Goal: Communication & Community: Answer question/provide support

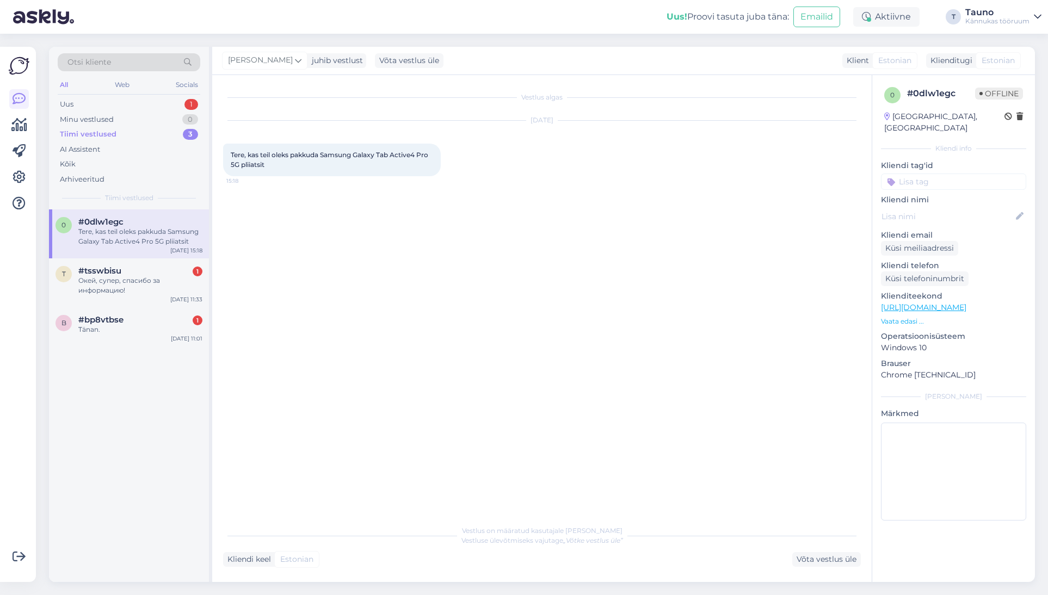
click at [692, 374] on div "Vestlus algas [DATE] Tere, kas teil oleks pakkuda Samsung Galaxy Tab Active4 Pr…" at bounding box center [547, 298] width 648 height 424
click at [419, 356] on div "Vestlus algas [DATE] Tere, kas teil oleks pakkuda Samsung Galaxy Tab Active4 Pr…" at bounding box center [547, 298] width 648 height 424
click at [815, 562] on div "Võta vestlus üle" at bounding box center [826, 559] width 69 height 15
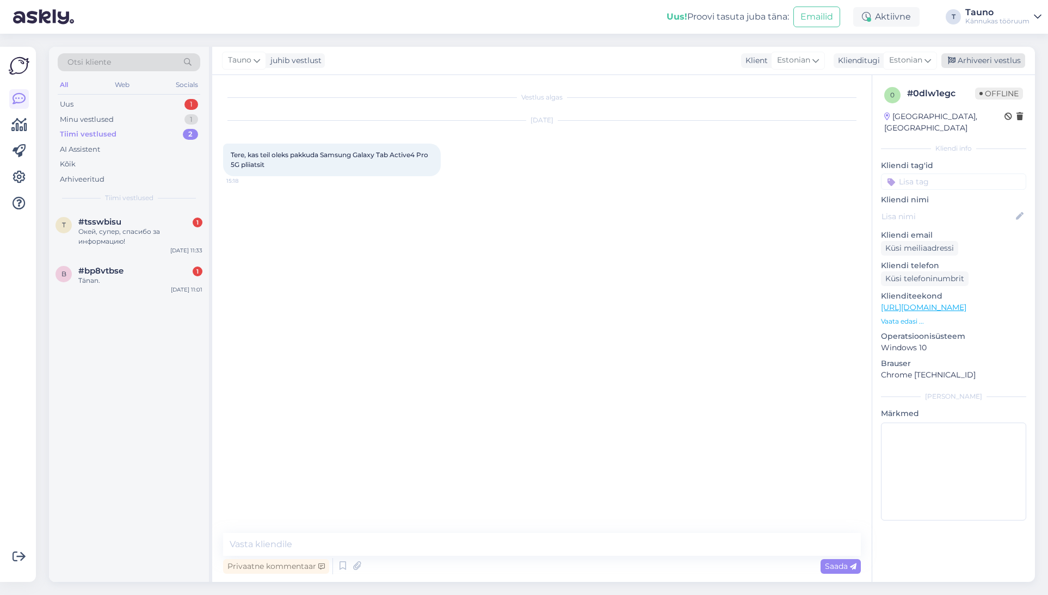
click at [971, 62] on div "Arhiveeri vestlus" at bounding box center [984, 60] width 84 height 15
click at [118, 226] on span "#tsswbisu" at bounding box center [99, 222] width 43 height 10
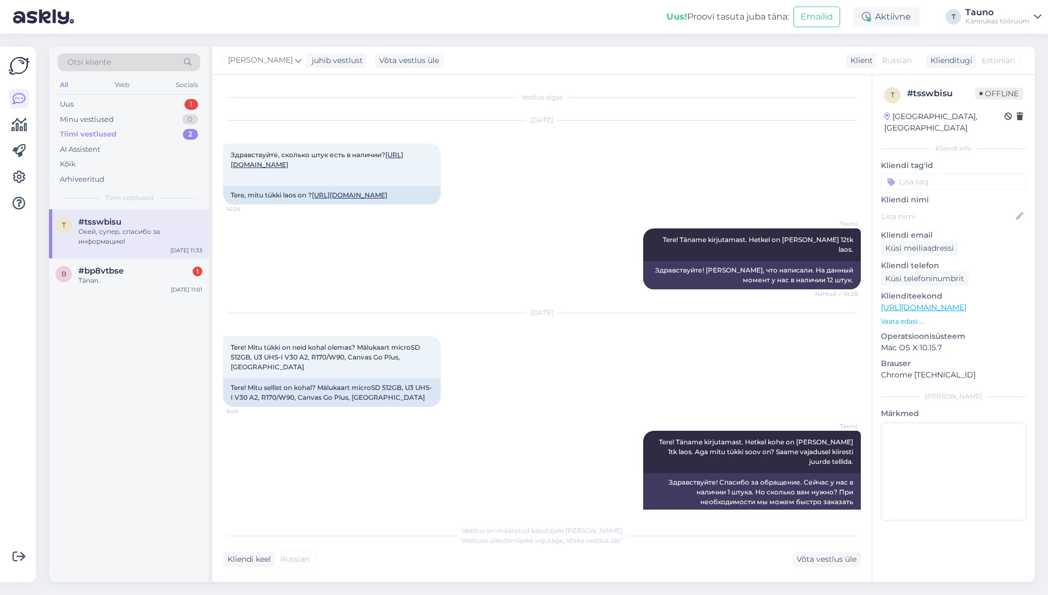
scroll to position [1137, 0]
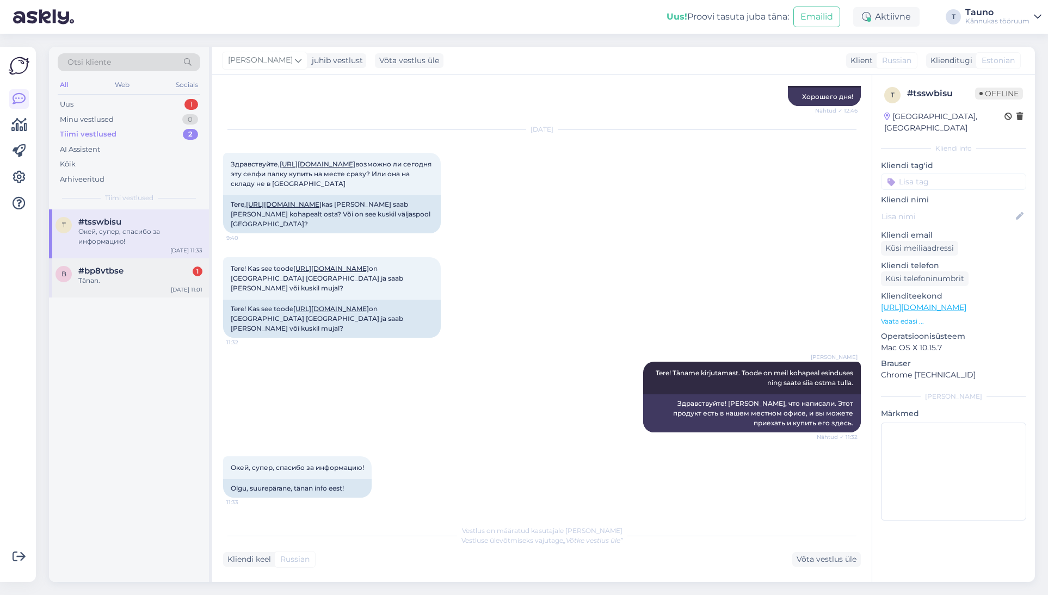
click at [98, 267] on span "#bp8vtbse" at bounding box center [100, 271] width 45 height 10
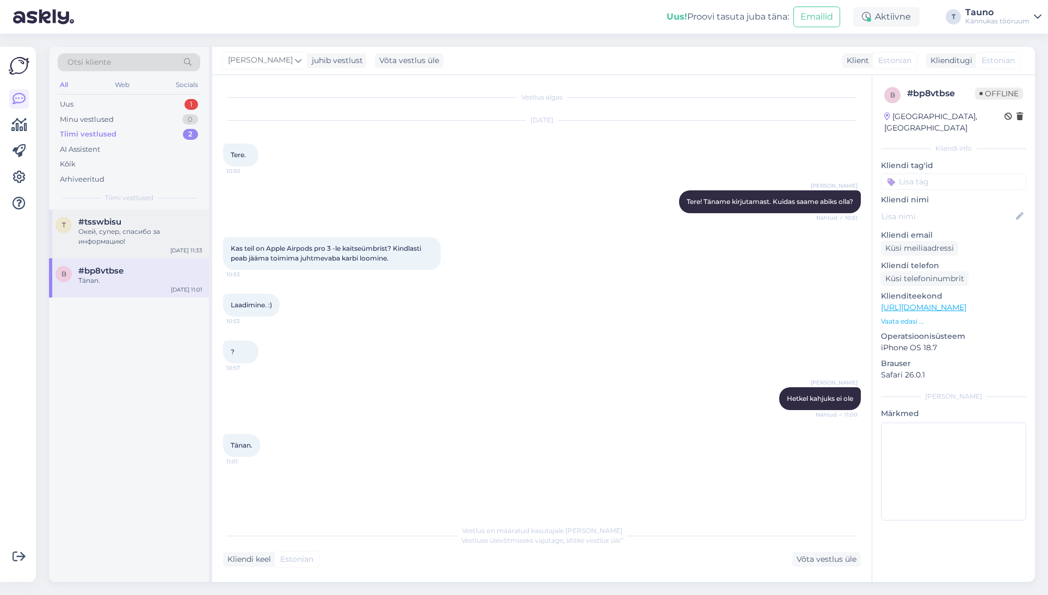
click at [116, 235] on div "Окей, супер, спасибо за информацию!" at bounding box center [140, 237] width 124 height 20
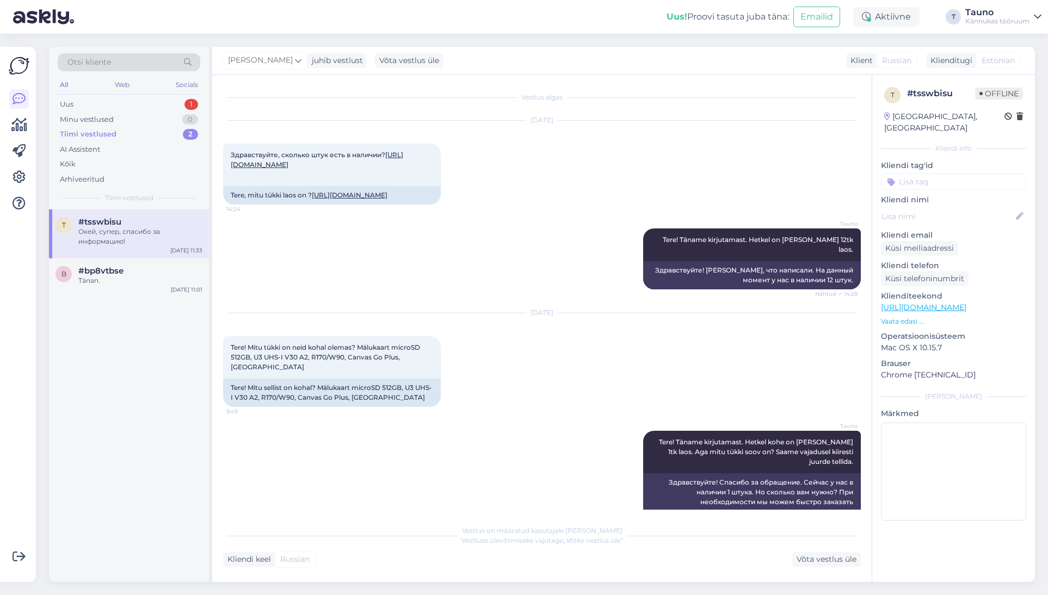
scroll to position [1137, 0]
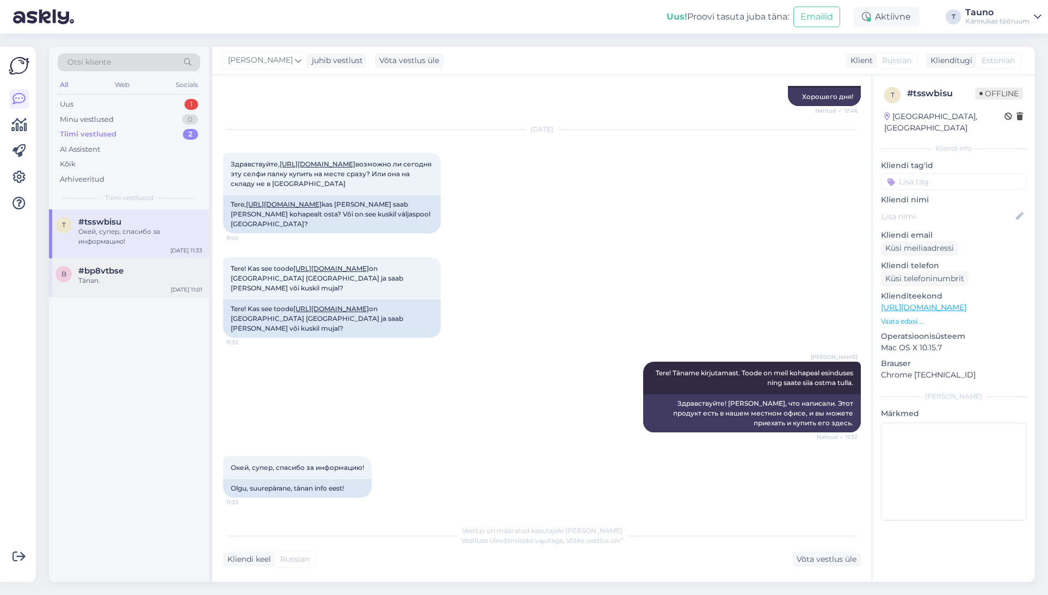
click at [106, 285] on div "Tänan." at bounding box center [140, 281] width 124 height 10
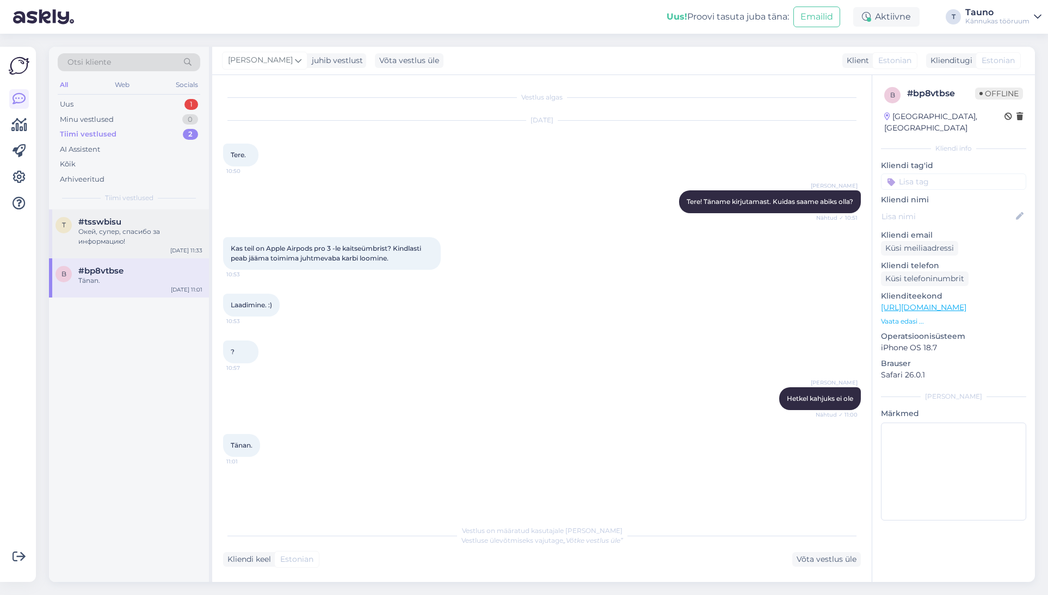
click at [105, 238] on div "Окей, супер, спасибо за информацию!" at bounding box center [140, 237] width 124 height 20
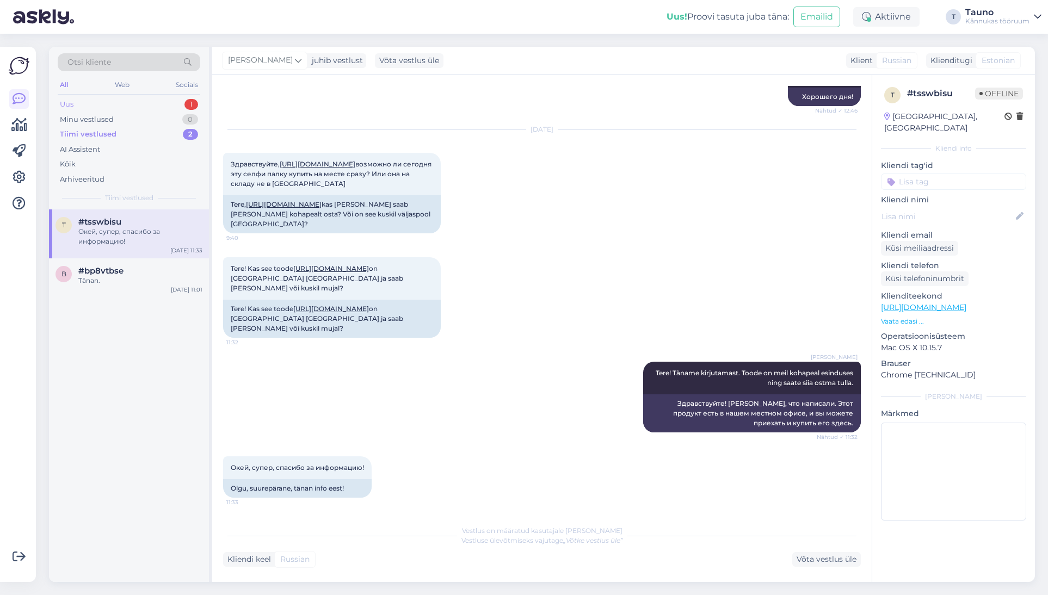
click at [78, 103] on div "Uus 1" at bounding box center [129, 104] width 143 height 15
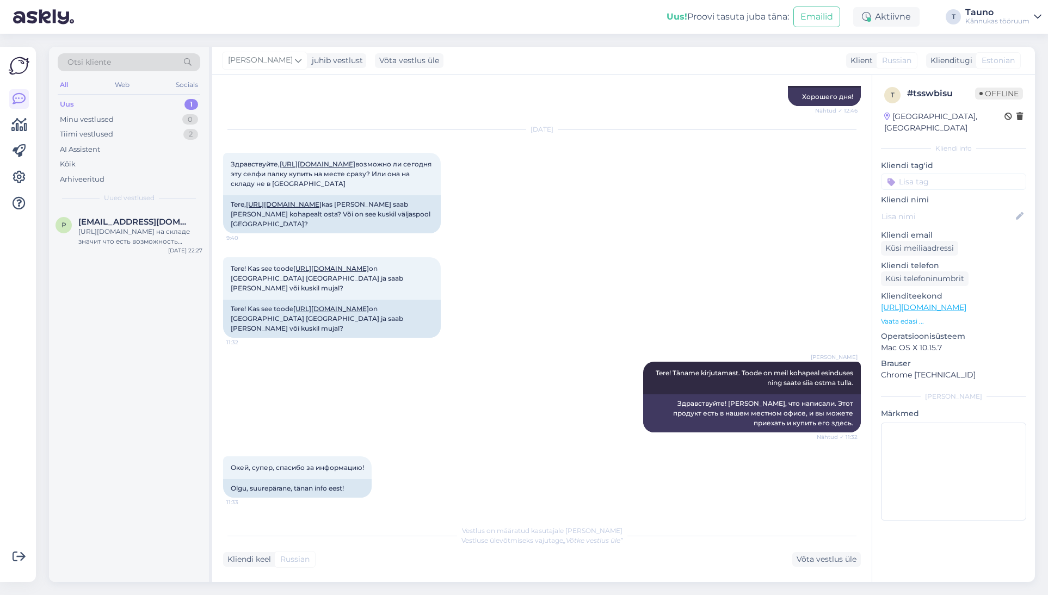
click at [69, 102] on div "Uus" at bounding box center [67, 104] width 14 height 11
click at [76, 131] on div "Tiimi vestlused" at bounding box center [86, 134] width 53 height 11
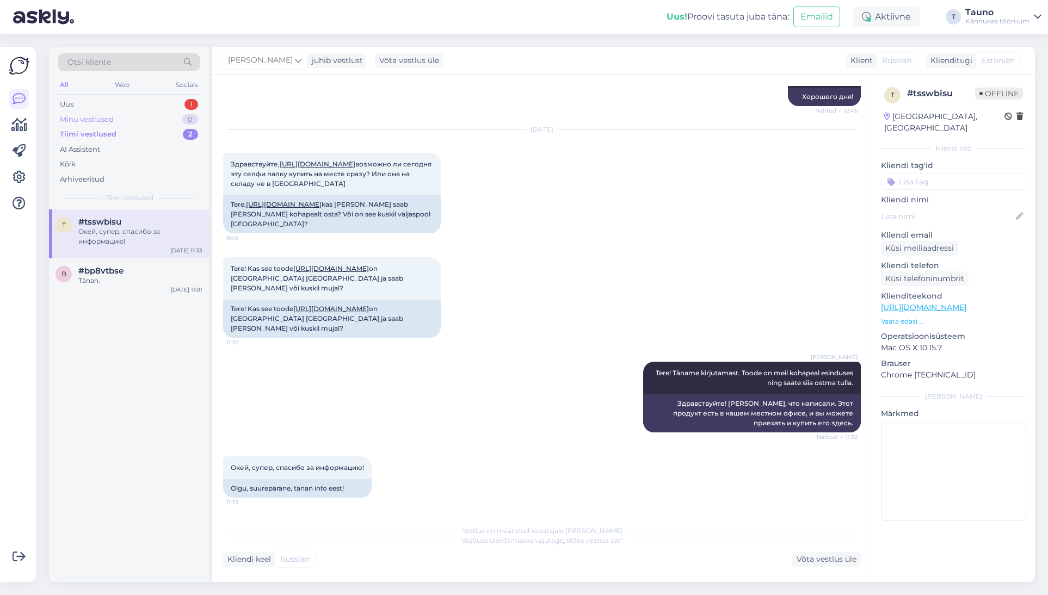
click at [78, 117] on div "Minu vestlused" at bounding box center [87, 119] width 54 height 11
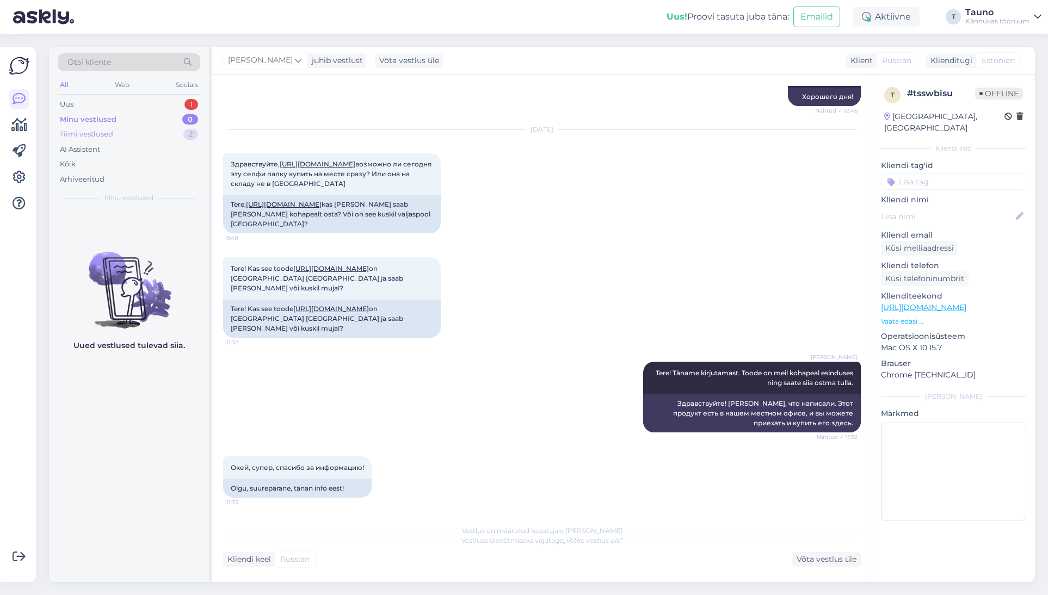
click at [85, 133] on div "Tiimi vestlused" at bounding box center [86, 134] width 53 height 11
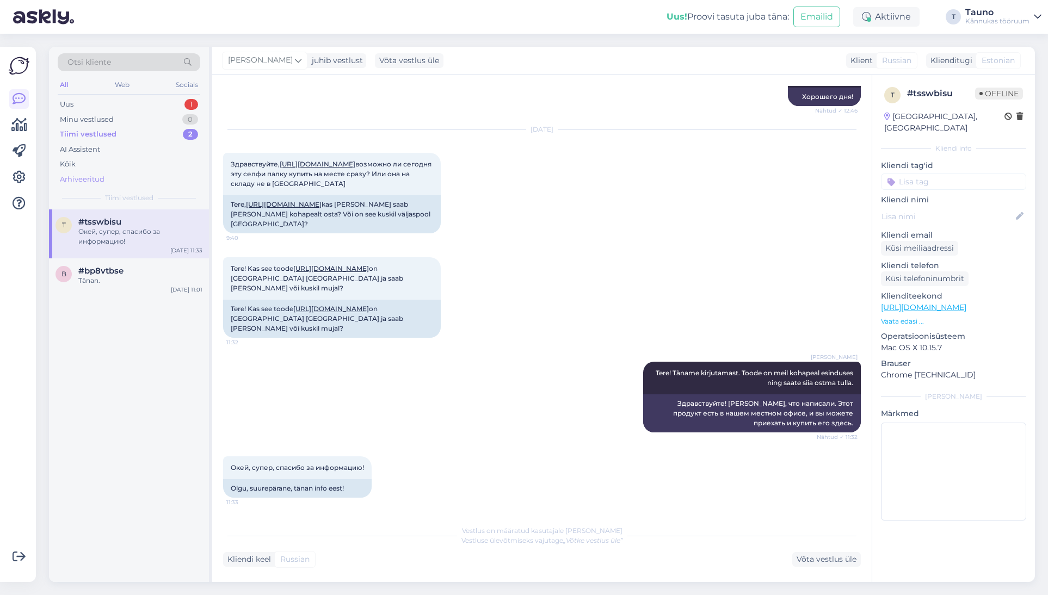
click at [88, 179] on div "Arhiveeritud" at bounding box center [82, 179] width 45 height 11
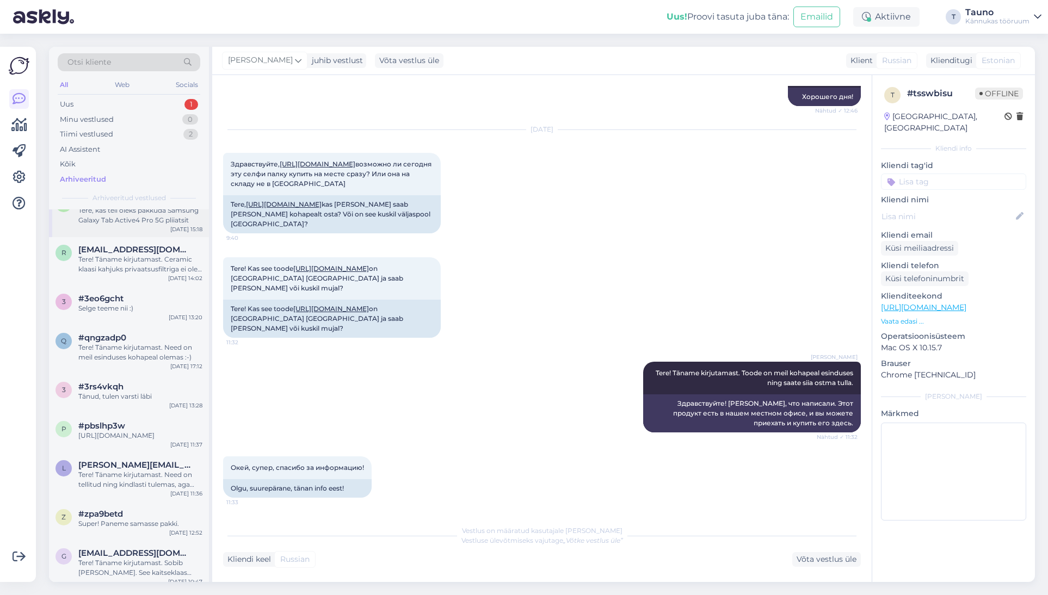
scroll to position [0, 0]
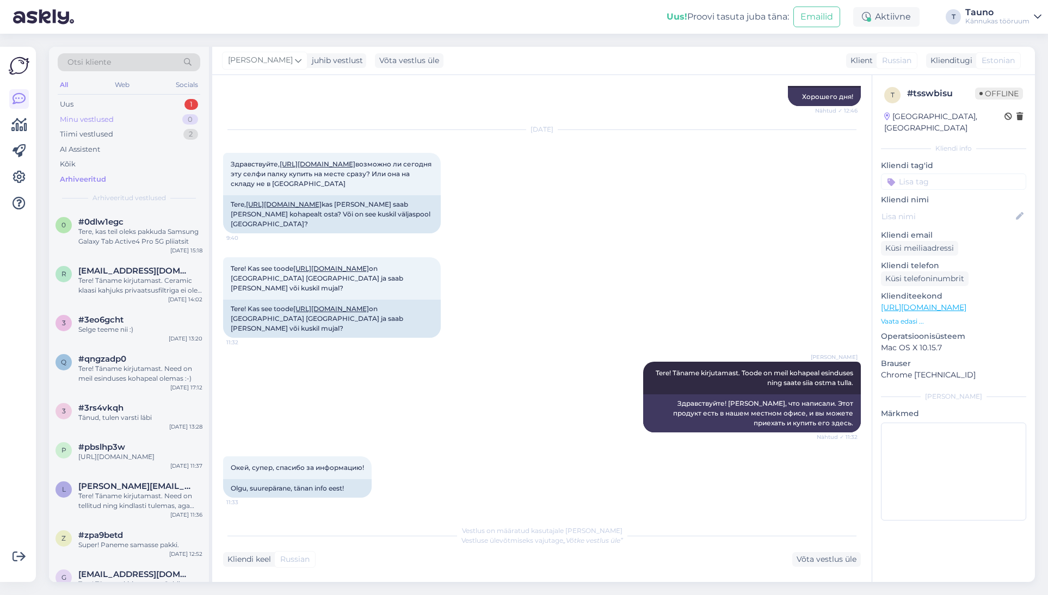
click at [93, 119] on div "Minu vestlused" at bounding box center [87, 119] width 54 height 11
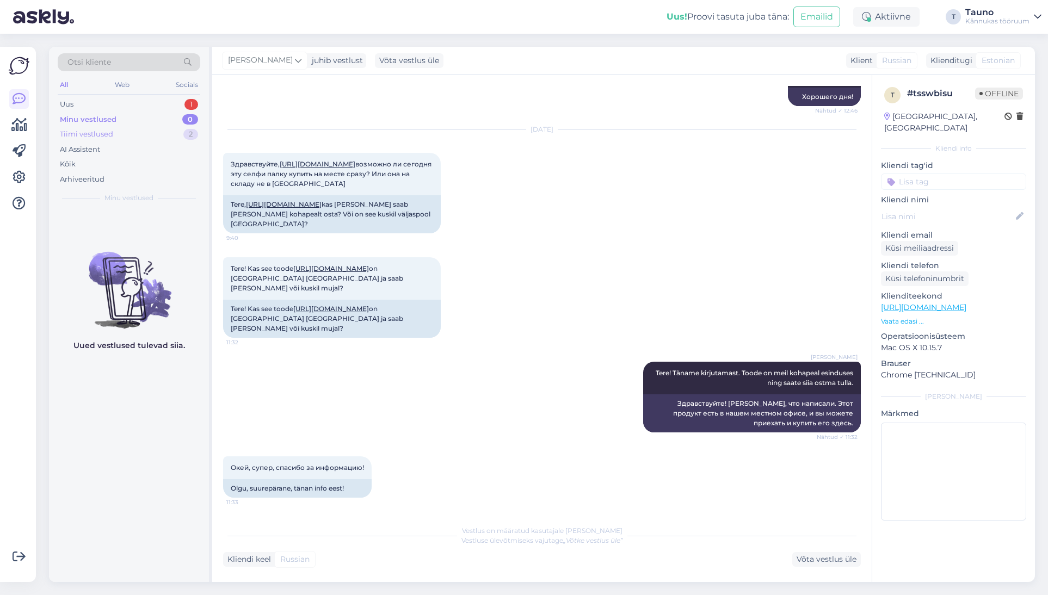
click at [94, 132] on div "Tiimi vestlused" at bounding box center [86, 134] width 53 height 11
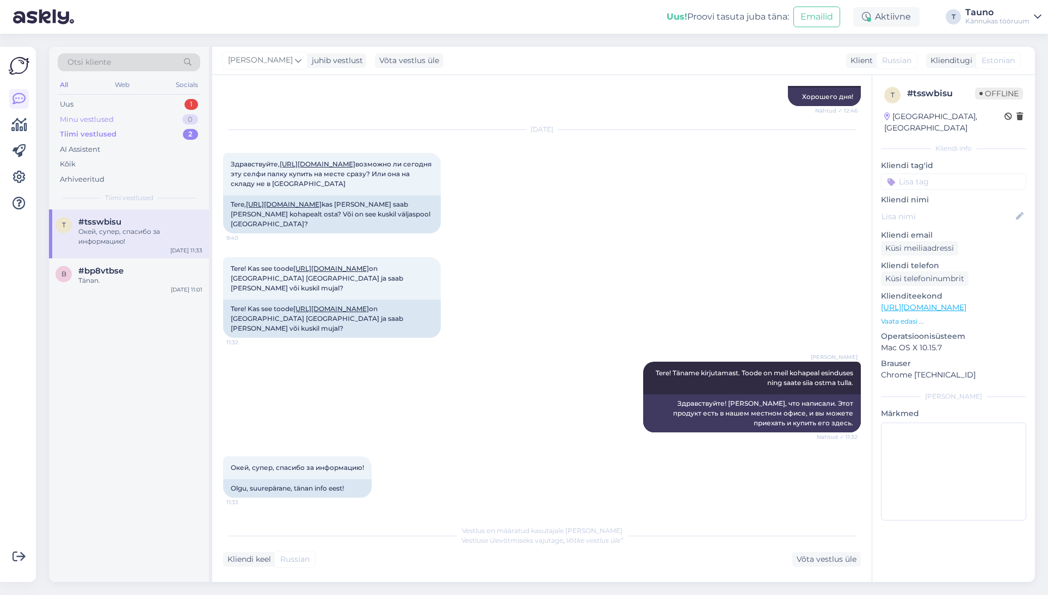
click at [97, 121] on div "Minu vestlused" at bounding box center [87, 119] width 54 height 11
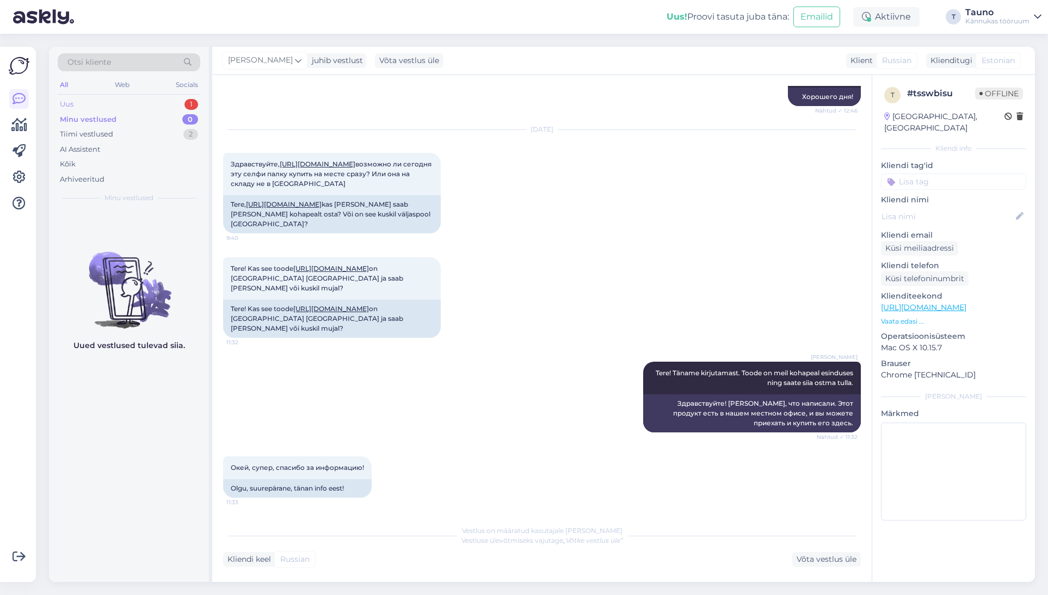
click at [93, 103] on div "Uus 1" at bounding box center [129, 104] width 143 height 15
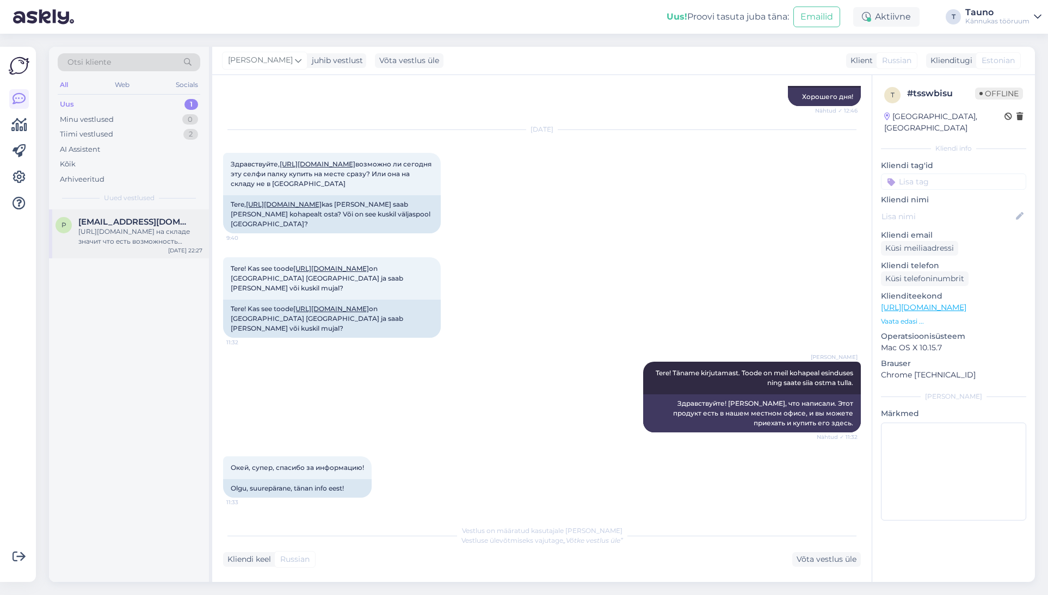
click at [112, 230] on div "[URL][DOMAIN_NAME] на складе значит что есть возможность получить в рабочий ден…" at bounding box center [140, 237] width 124 height 20
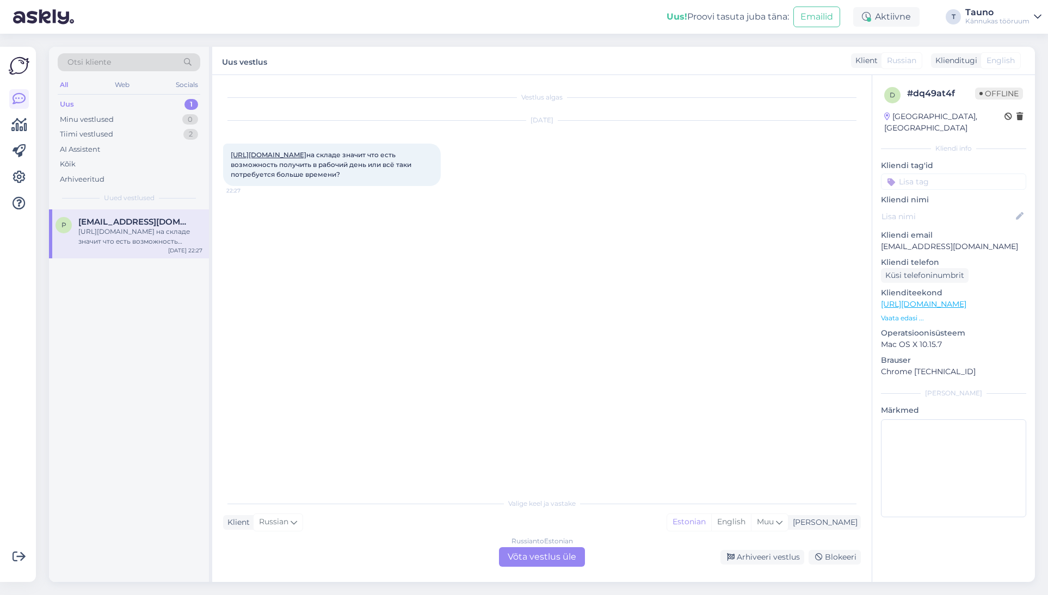
click at [306, 153] on link "[URL][DOMAIN_NAME]" at bounding box center [269, 155] width 76 height 8
click at [755, 557] on div "Arhiveeri vestlus" at bounding box center [763, 557] width 84 height 15
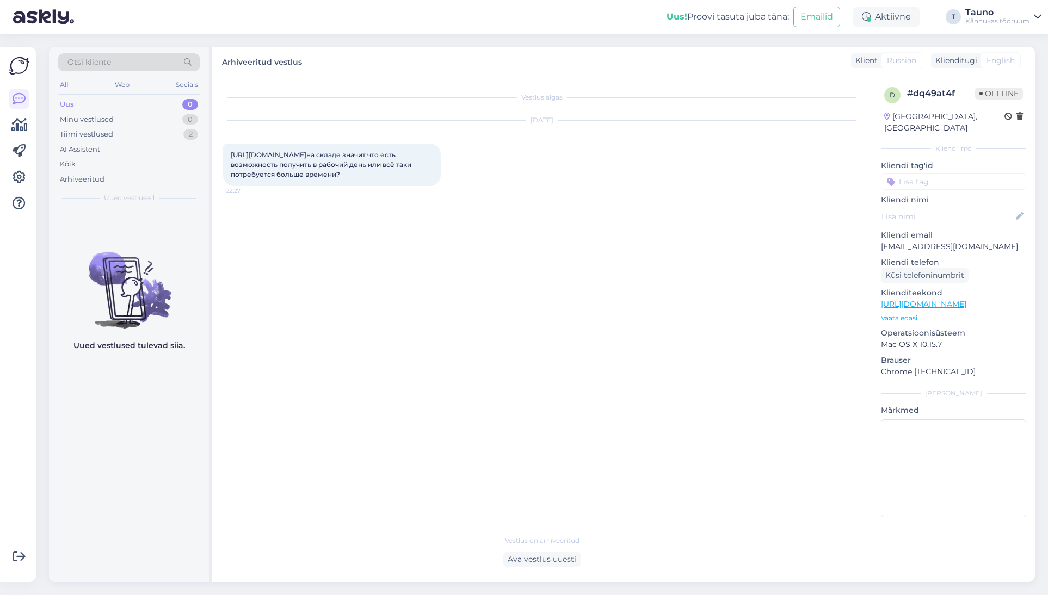
drag, startPoint x: 186, startPoint y: 487, endPoint x: 205, endPoint y: 484, distance: 19.2
click at [186, 487] on div "Uued vestlused tulevad siia." at bounding box center [129, 396] width 160 height 373
